Goal: Find contact information: Find contact information

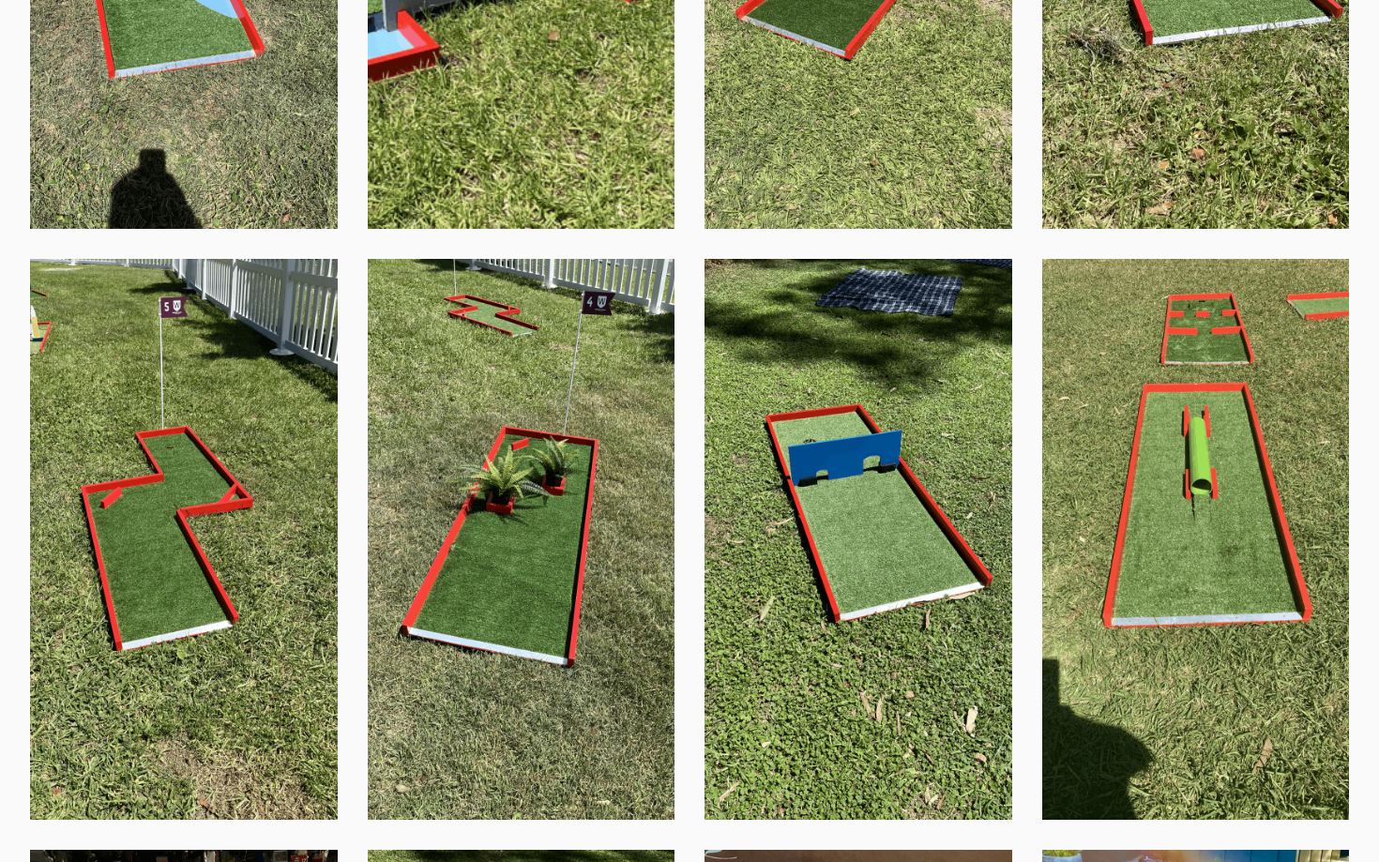
scroll to position [2806, 0]
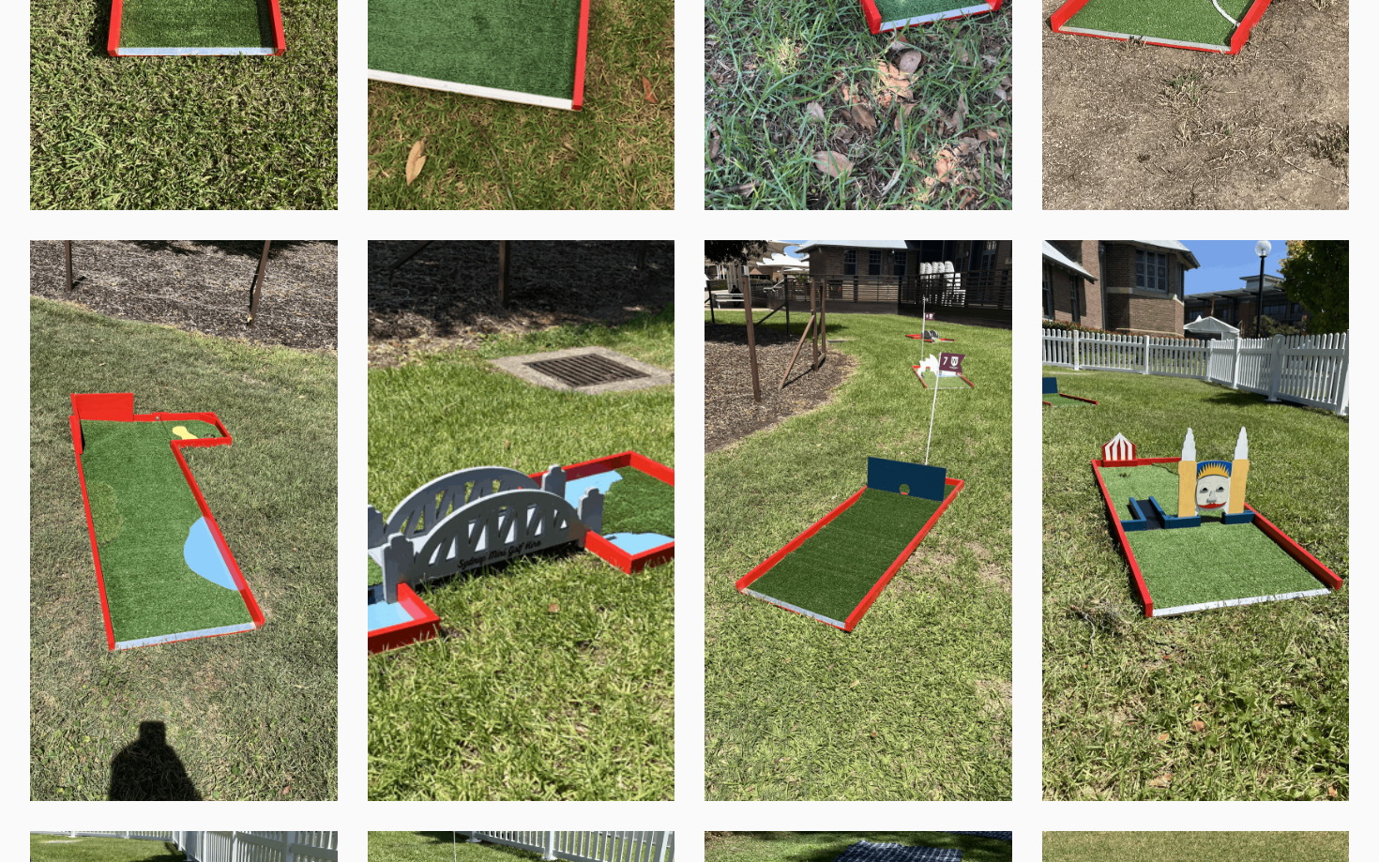
scroll to position [2649, 0]
